Goal: Transaction & Acquisition: Purchase product/service

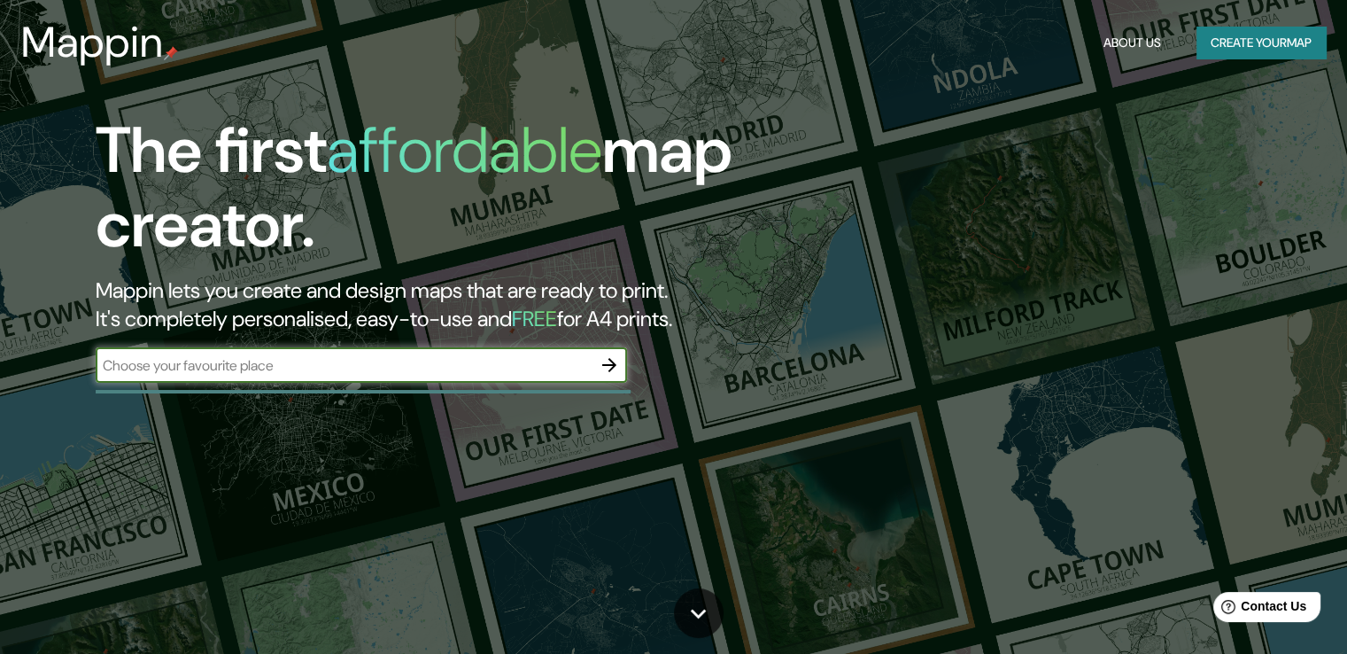
click at [314, 371] on input "text" at bounding box center [344, 365] width 496 height 20
paste input "6QHW+XFG, [GEOGRAPHIC_DATA][PERSON_NAME]"
type input "6QHW+XFG, [GEOGRAPHIC_DATA][PERSON_NAME]"
click at [607, 370] on icon "button" at bounding box center [609, 364] width 21 height 21
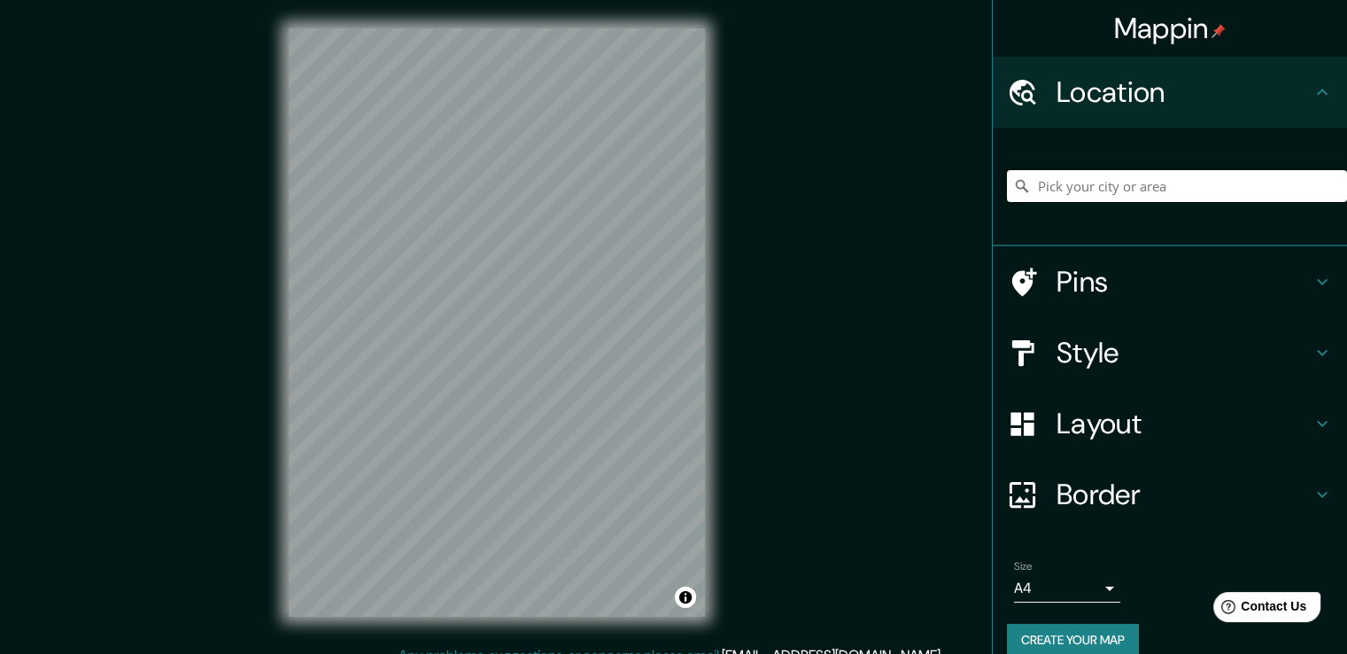
click at [1099, 190] on input "Pick your city or area" at bounding box center [1177, 186] width 340 height 32
paste input "6QHW+XFG, [GEOGRAPHIC_DATA][PERSON_NAME]"
type input "[GEOGRAPHIC_DATA][PERSON_NAME][PERSON_NAME], [GEOGRAPHIC_DATA]"
click at [736, 272] on div "Mappin Location [GEOGRAPHIC_DATA][PERSON_NAME][PERSON_NAME], [GEOGRAPHIC_DATA] …" at bounding box center [673, 336] width 1347 height 673
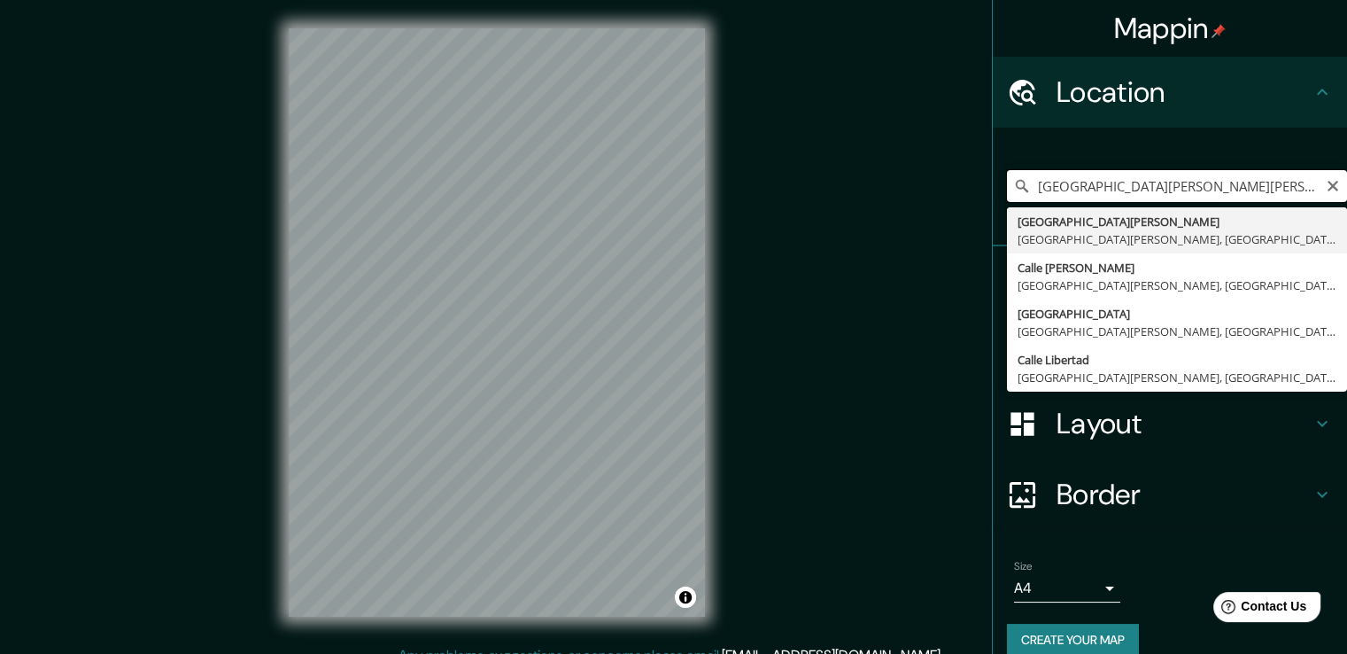
click at [1124, 178] on input "[GEOGRAPHIC_DATA][PERSON_NAME][PERSON_NAME], [GEOGRAPHIC_DATA]" at bounding box center [1177, 186] width 340 height 32
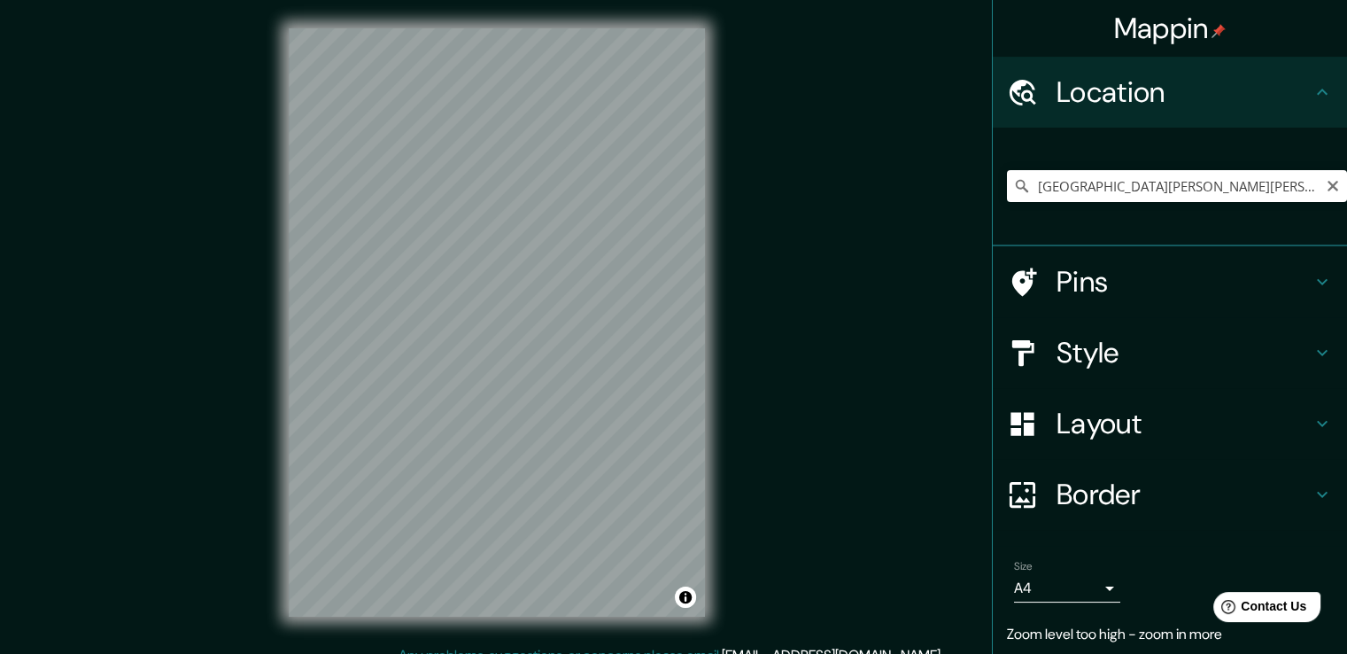
click at [751, 262] on div "Mappin Location [GEOGRAPHIC_DATA][PERSON_NAME][PERSON_NAME], [GEOGRAPHIC_DATA] …" at bounding box center [673, 336] width 1347 height 673
click at [219, 94] on div "Mappin Location [GEOGRAPHIC_DATA][PERSON_NAME][PERSON_NAME], [GEOGRAPHIC_DATA] …" at bounding box center [673, 336] width 1347 height 673
click at [760, 391] on div "Mappin Location [GEOGRAPHIC_DATA][PERSON_NAME][PERSON_NAME], [GEOGRAPHIC_DATA] …" at bounding box center [673, 336] width 1347 height 673
